Goal: Transaction & Acquisition: Purchase product/service

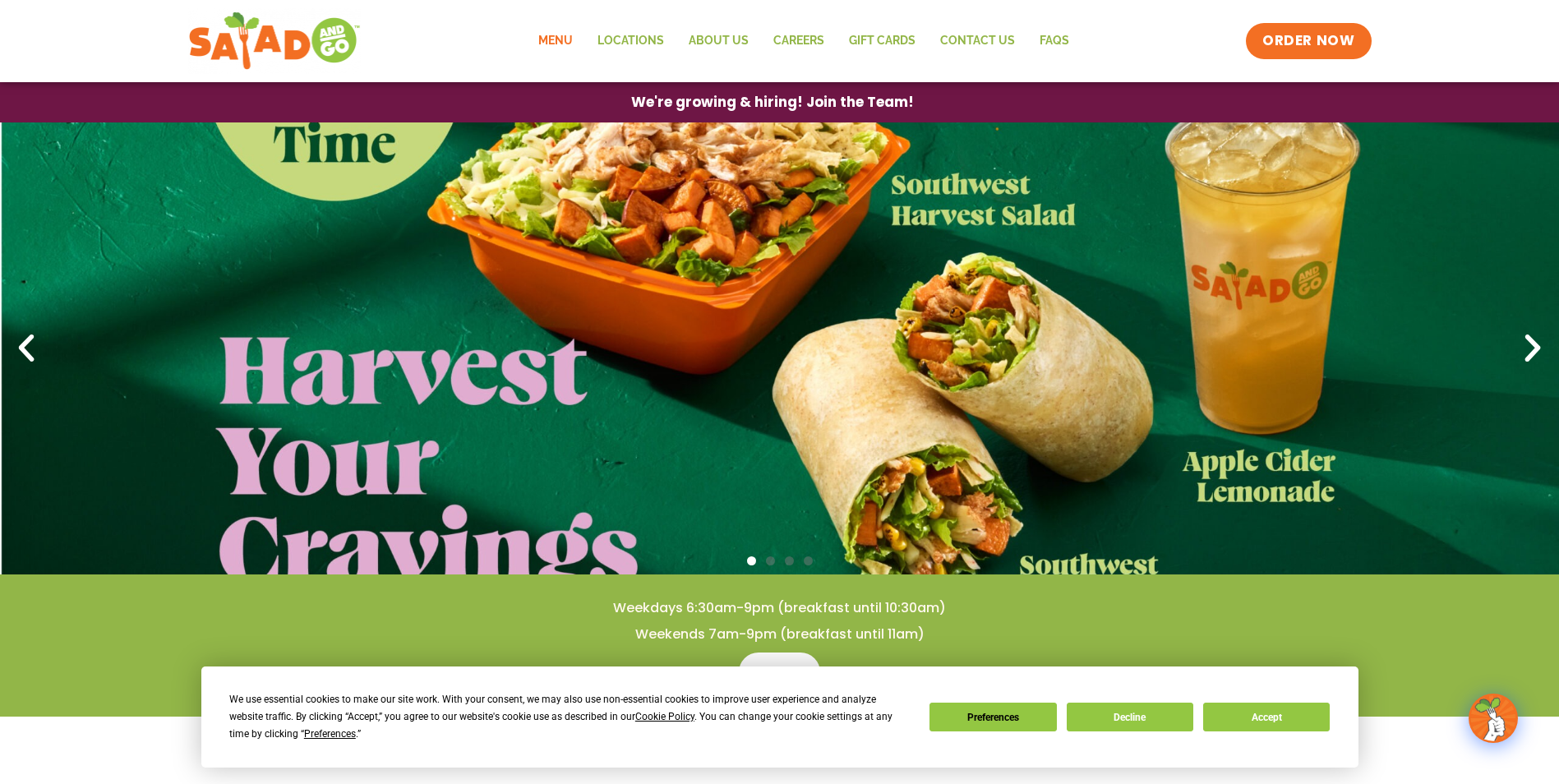
click at [557, 37] on link "Menu" at bounding box center [556, 40] width 59 height 37
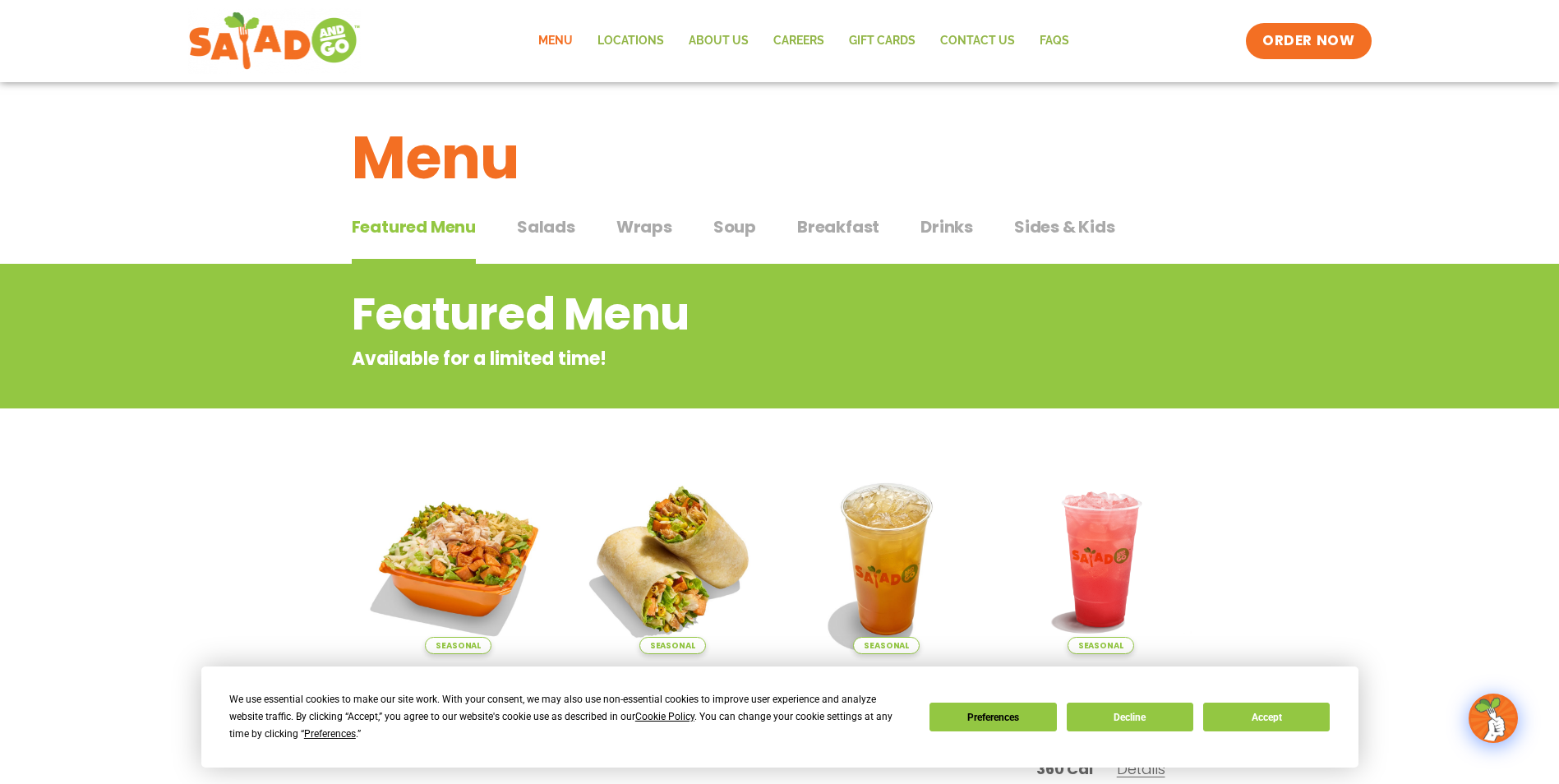
click at [513, 226] on div "Featured Menu Featured Menu Salads Salads Wraps Wraps Soup Soup Breakfast Break…" at bounding box center [780, 237] width 857 height 56
click at [518, 226] on span "Salads" at bounding box center [546, 226] width 58 height 24
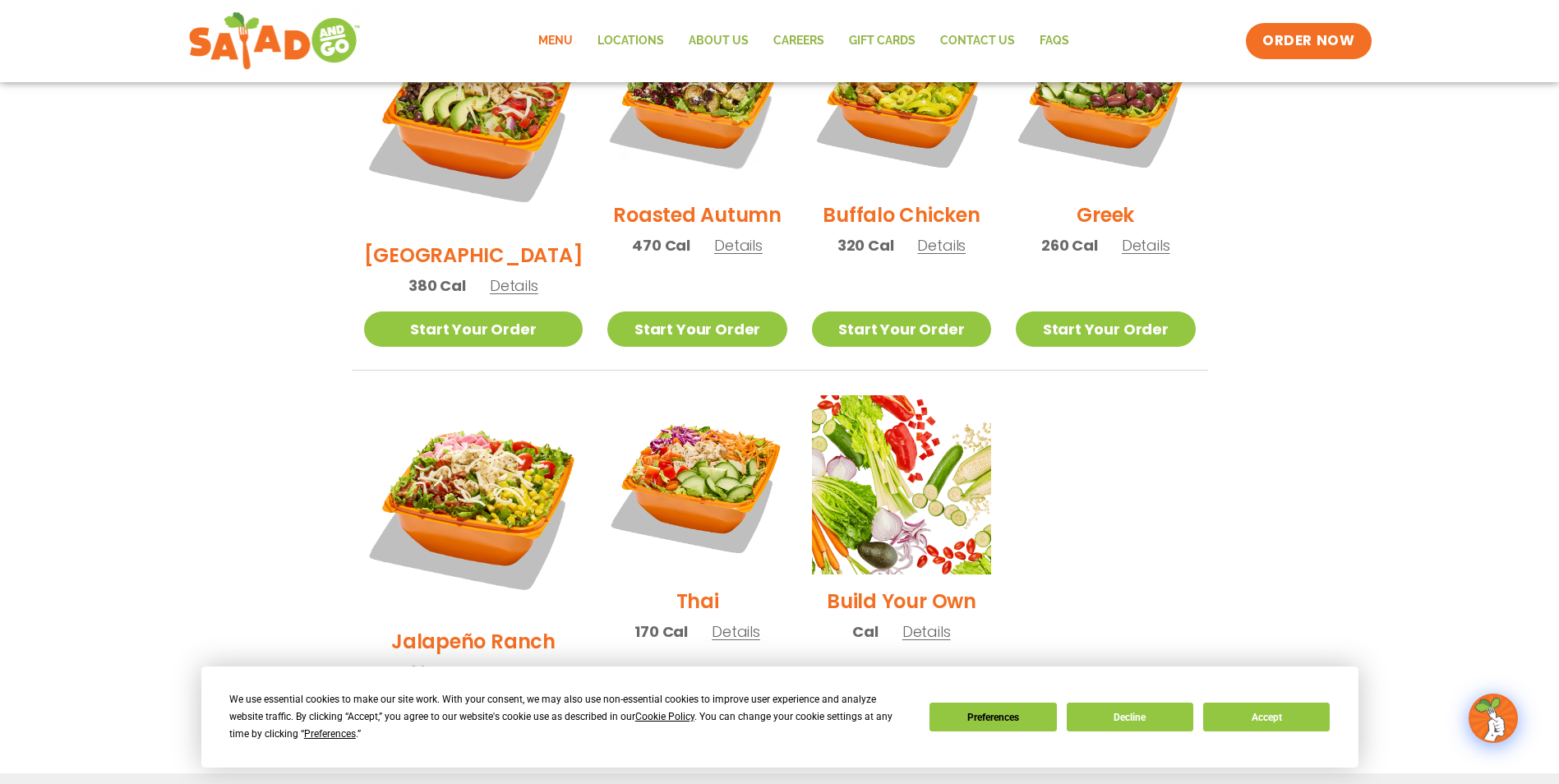
scroll to position [1197, 0]
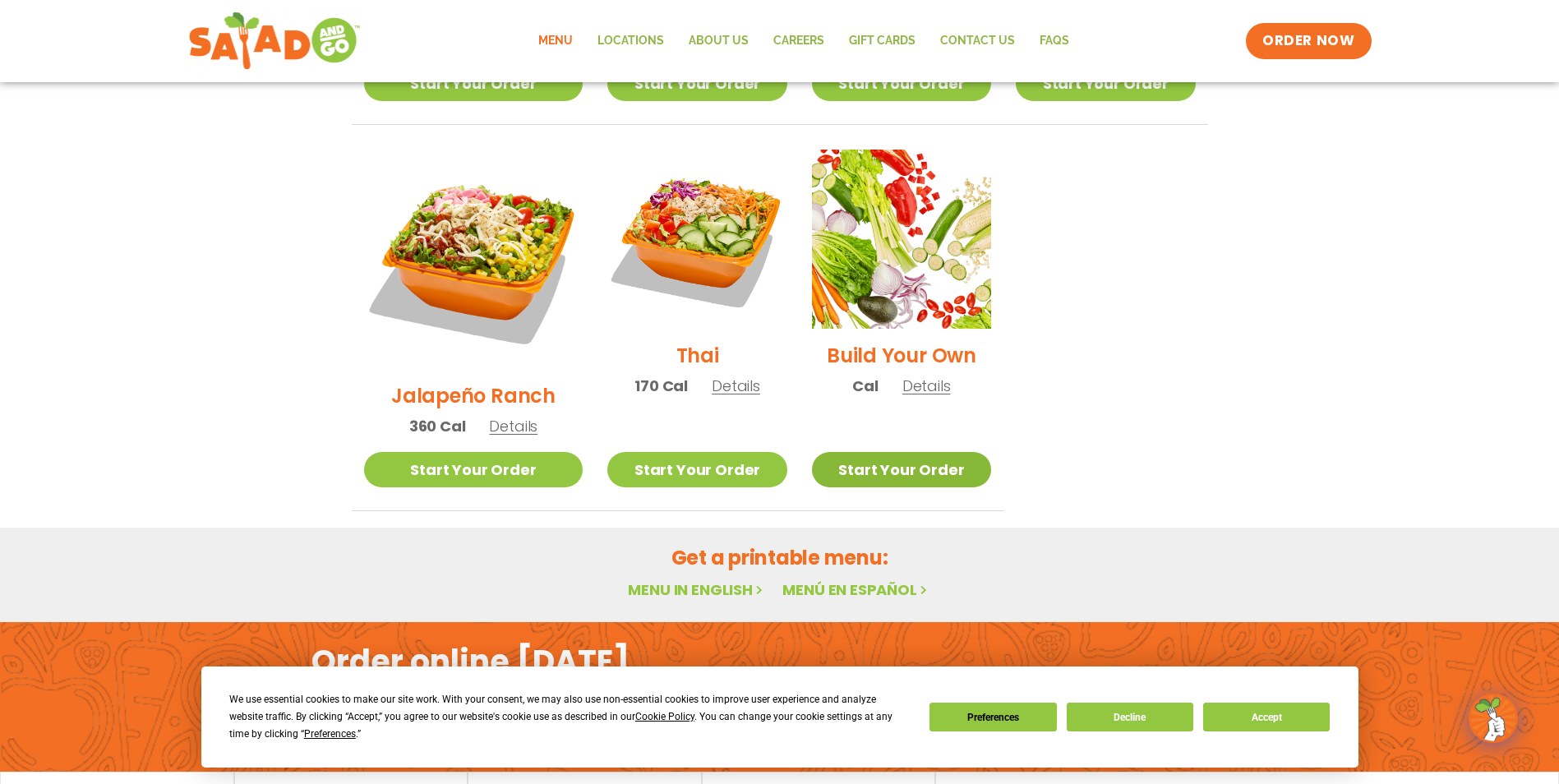
click at [918, 452] on link "Start Your Order" at bounding box center [902, 470] width 180 height 36
